Goal: Task Accomplishment & Management: Use online tool/utility

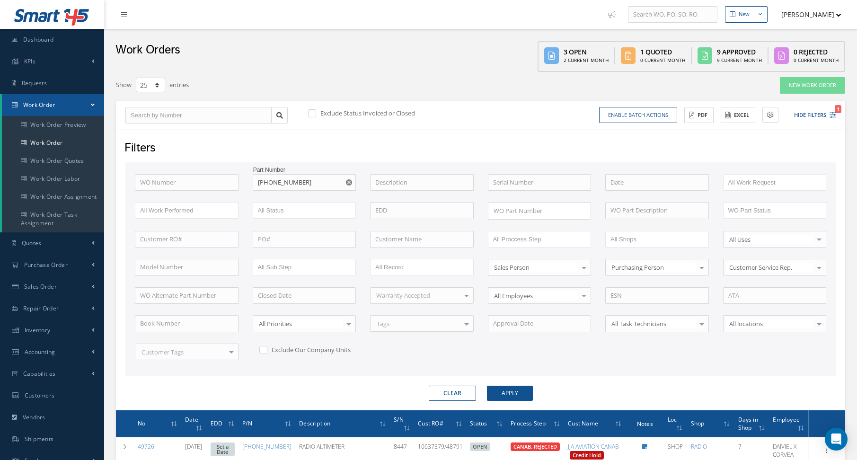
select select "25"
click at [48, 41] on span "Dashboard" at bounding box center [38, 39] width 31 height 8
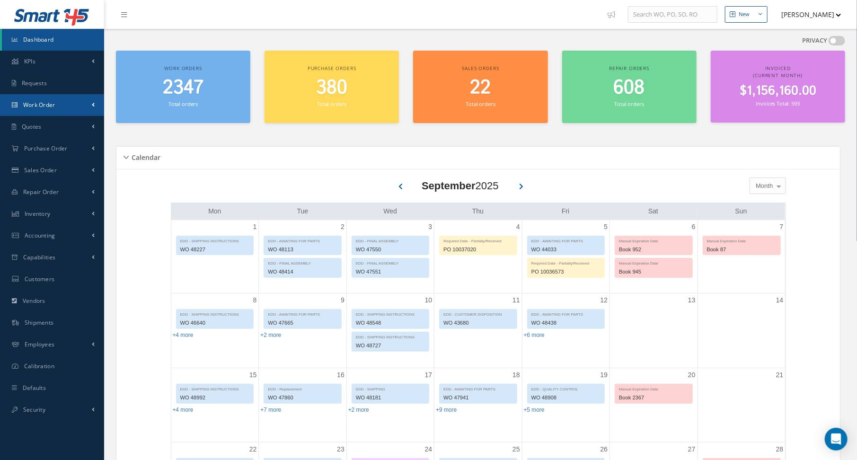
click at [60, 98] on link "Work Order" at bounding box center [52, 105] width 104 height 22
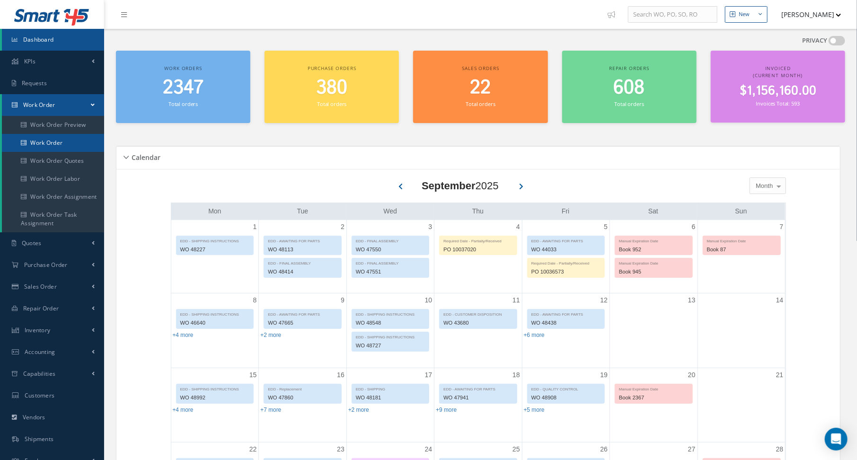
click at [59, 142] on link "Work Order" at bounding box center [53, 143] width 102 height 18
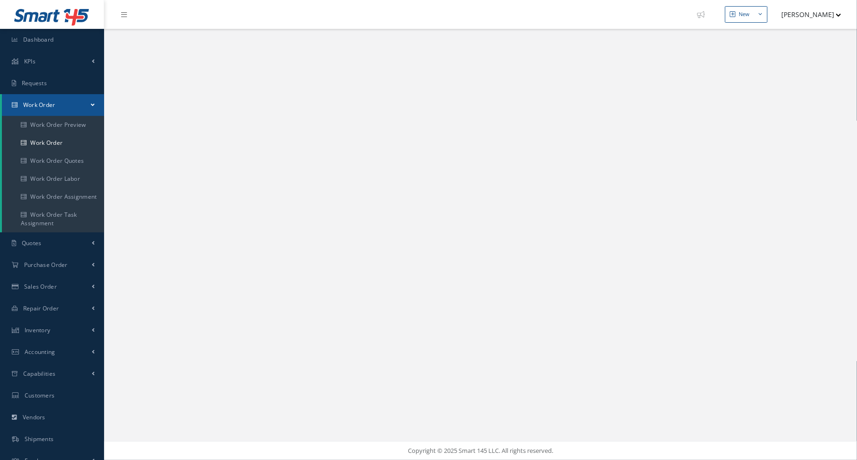
select select "25"
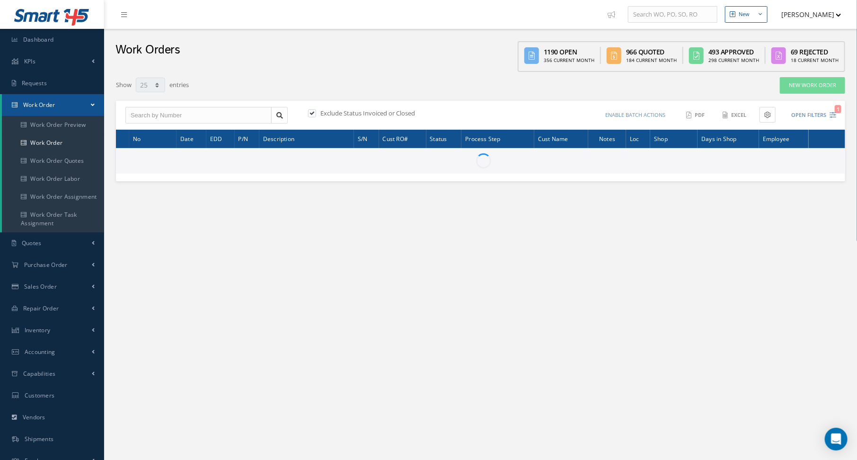
type input "All Work Request"
type input "All Work Performed"
type input "All Status"
type input "WO Part Status"
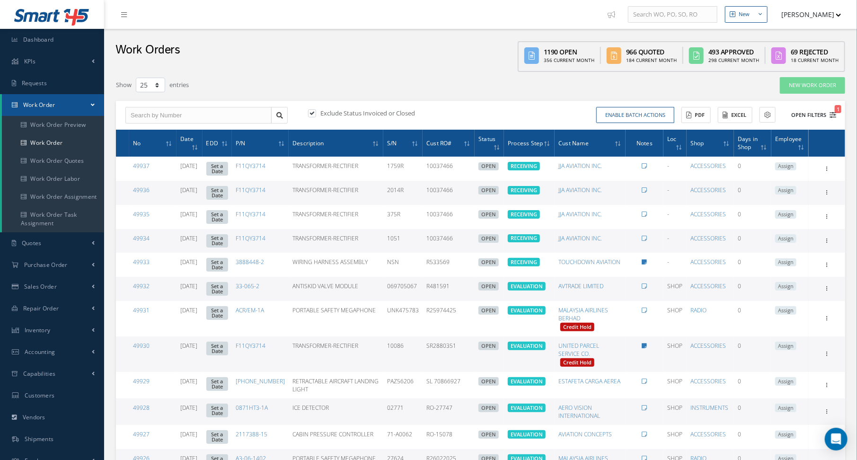
click at [833, 112] on icon "1" at bounding box center [833, 115] width 7 height 7
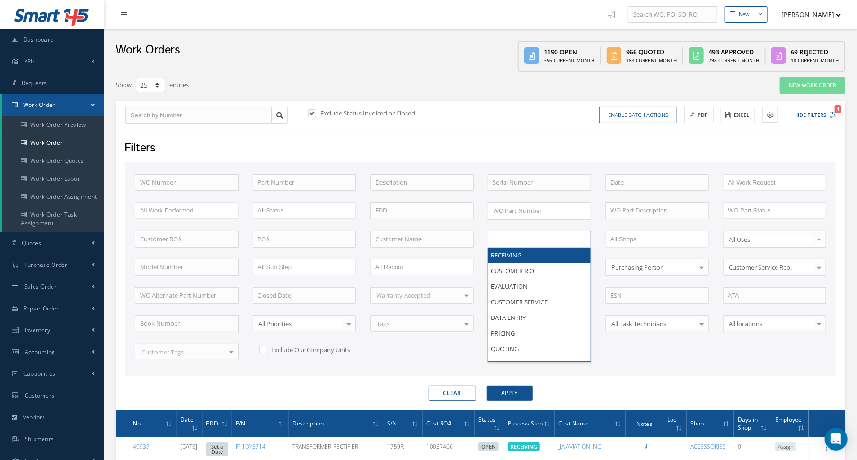
click at [562, 242] on ul at bounding box center [540, 239] width 104 height 17
type input "shi"
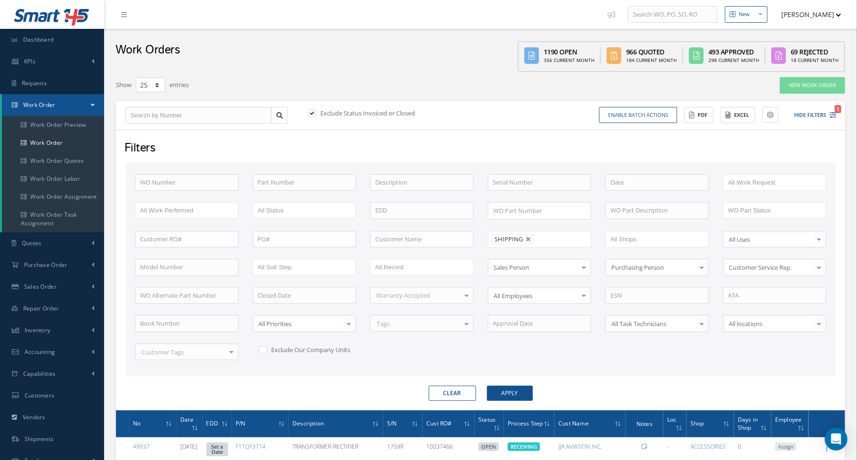
click at [487, 386] on button "Apply" at bounding box center [510, 393] width 46 height 15
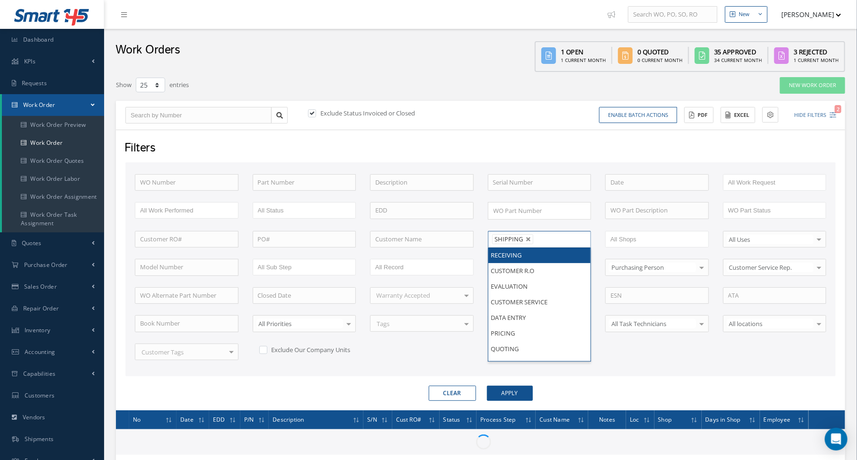
click at [553, 239] on ul "SHIPPING" at bounding box center [540, 239] width 104 height 17
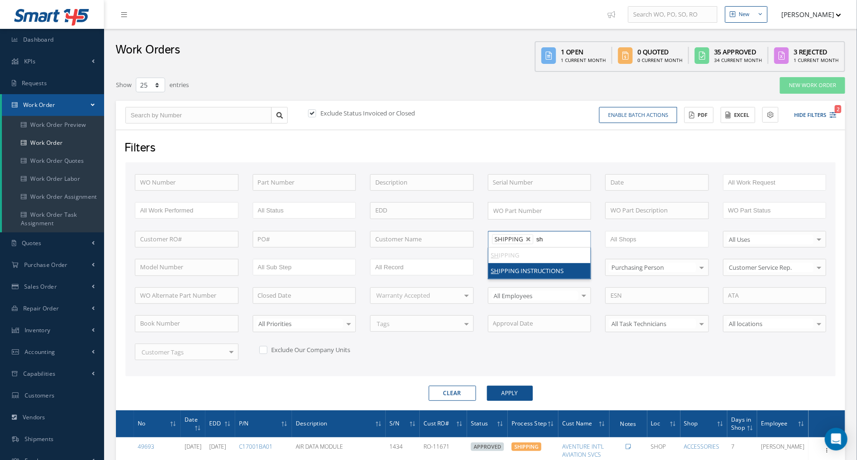
type input "shi"
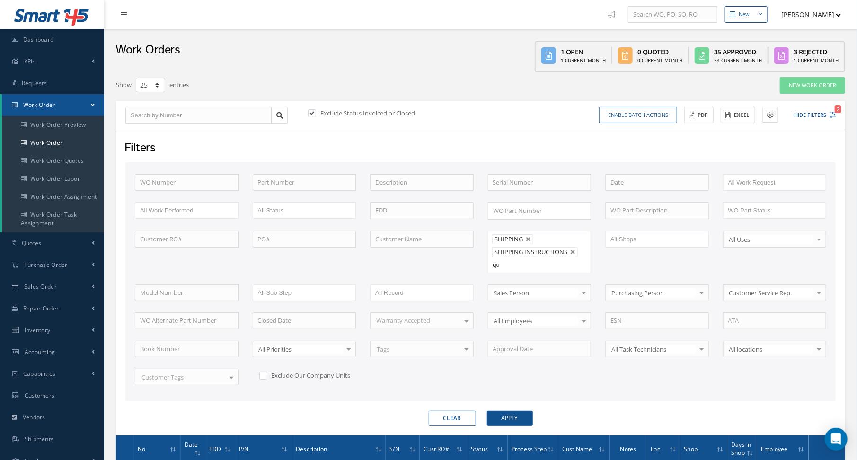
type input "qua"
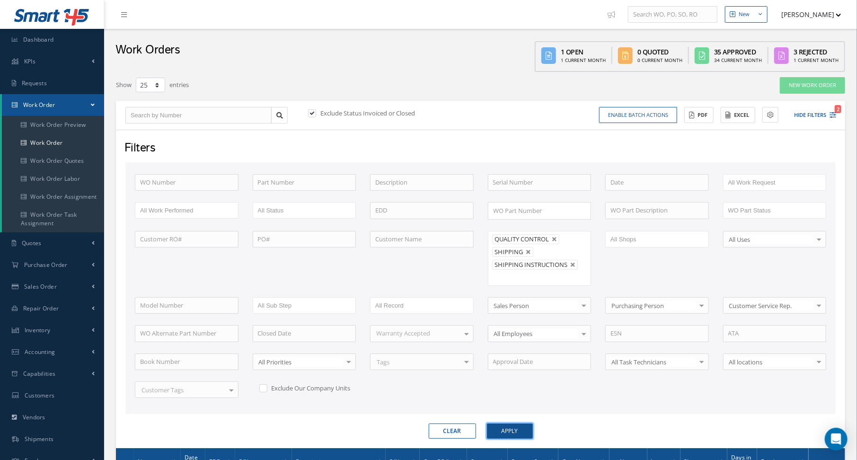
click at [496, 424] on button "Apply" at bounding box center [510, 431] width 46 height 15
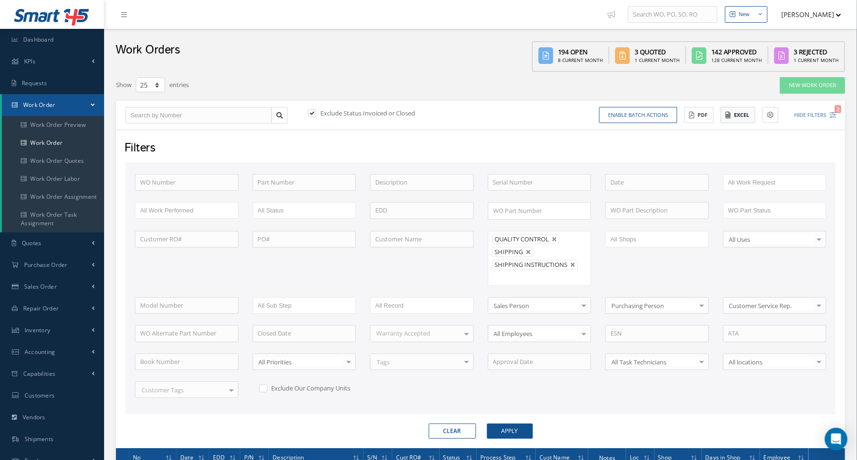
click at [739, 115] on button "Excel" at bounding box center [738, 115] width 35 height 17
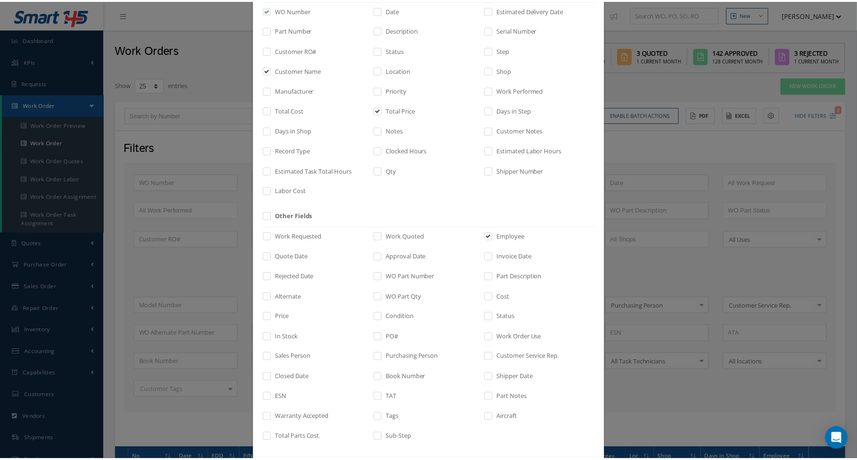
scroll to position [107, 0]
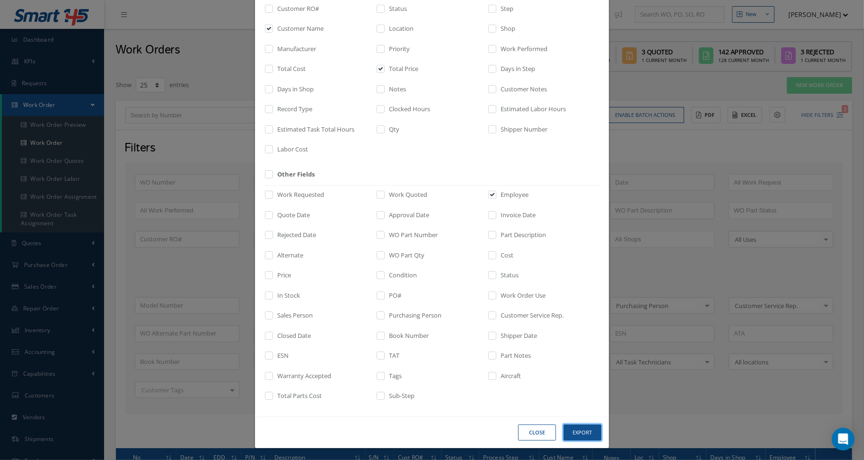
click at [578, 430] on button "Export" at bounding box center [583, 433] width 38 height 17
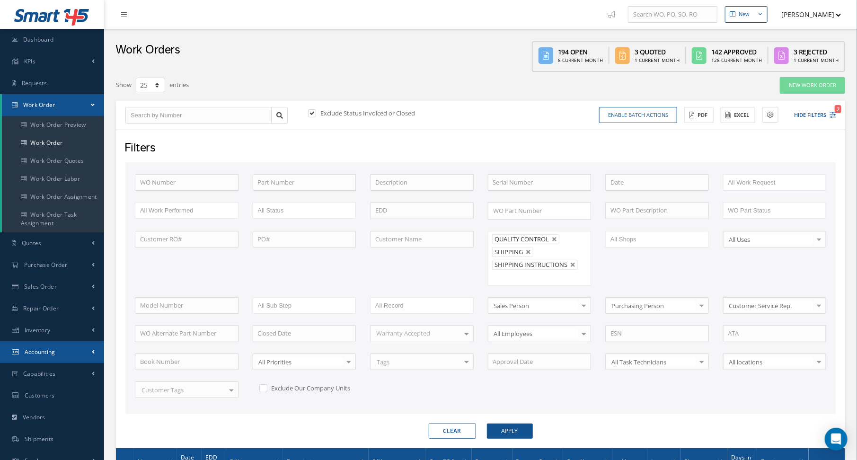
click at [44, 355] on span "Accounting" at bounding box center [40, 352] width 31 height 8
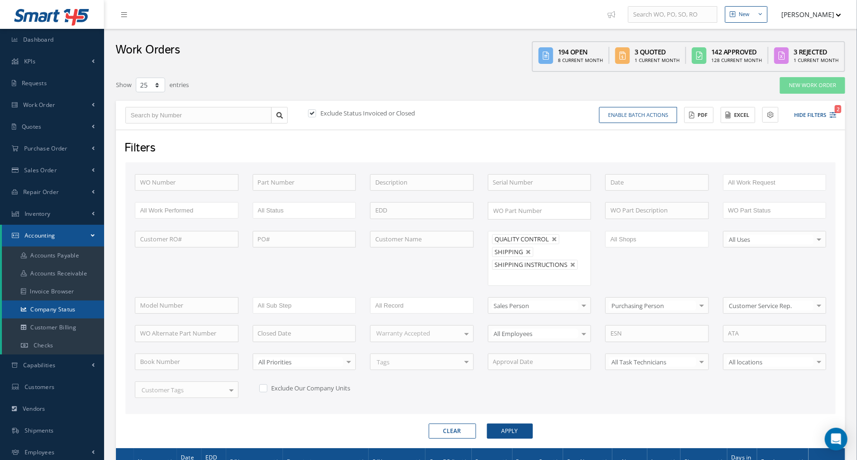
click at [59, 313] on link "Company Status" at bounding box center [53, 310] width 102 height 18
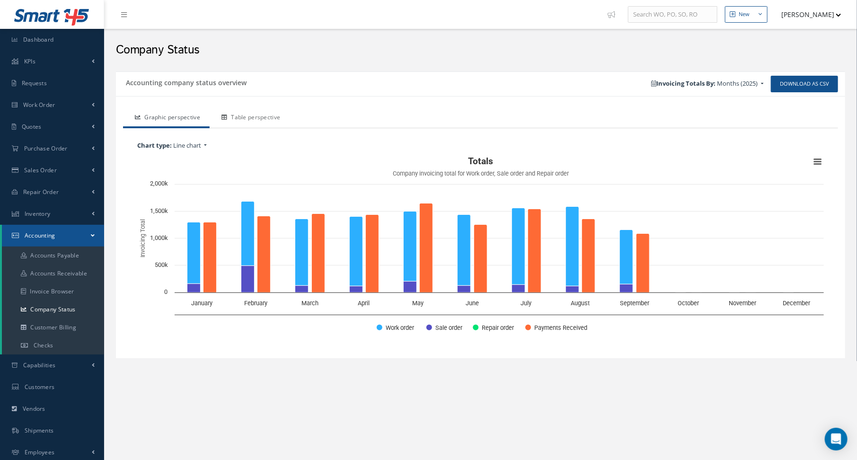
click at [253, 117] on link "Table perspective" at bounding box center [250, 118] width 80 height 20
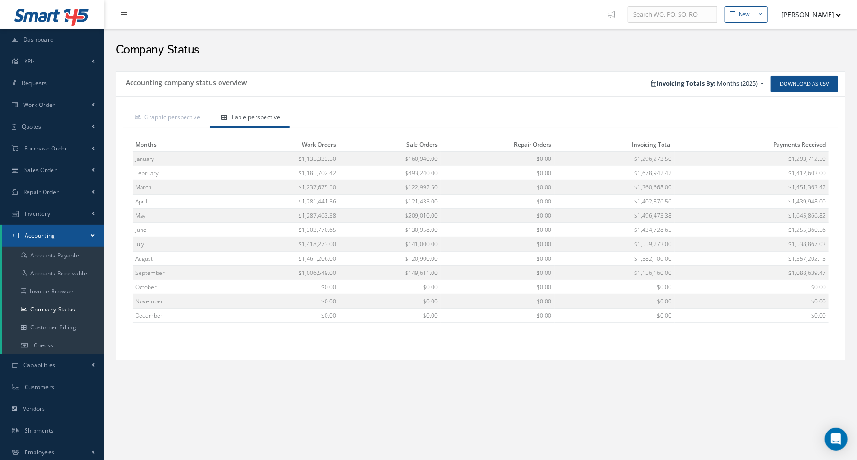
click at [482, 52] on h2 "Company Status" at bounding box center [480, 50] width 729 height 14
click at [507, 429] on div "New New Work Order New Purchase Order New Customer Quote New Sales Order New Re…" at bounding box center [480, 264] width 753 height 529
click at [381, 51] on h2 "Company Status" at bounding box center [480, 50] width 729 height 14
click at [66, 42] on link "Dashboard" at bounding box center [52, 40] width 104 height 22
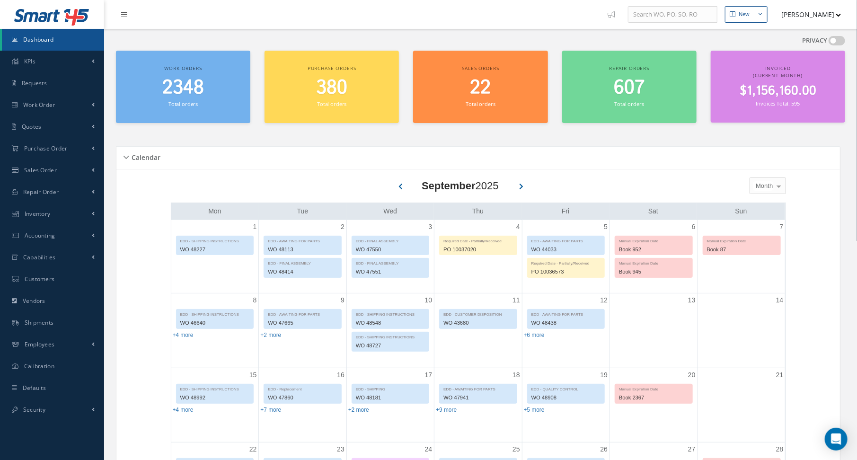
click at [642, 133] on div "Work orders 2348 Total orders Purchase orders 380 Total orders Sales orders 22 …" at bounding box center [481, 93] width 744 height 84
